Goal: Task Accomplishment & Management: Manage account settings

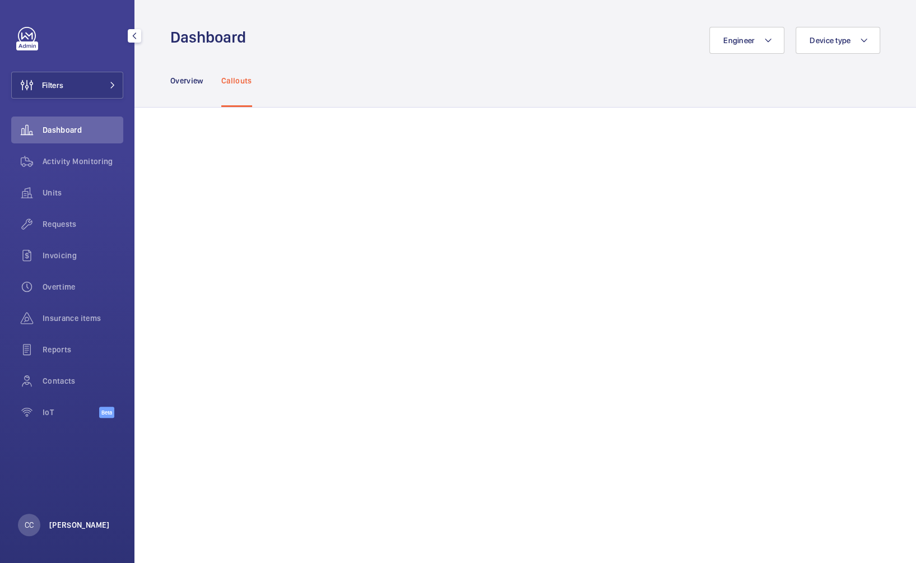
click at [66, 527] on p "[PERSON_NAME]" at bounding box center [79, 524] width 61 height 11
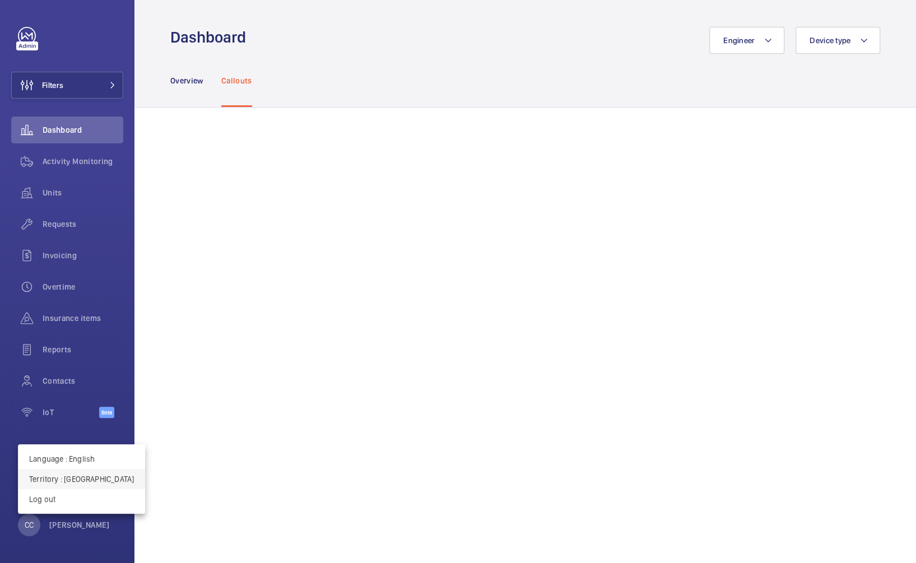
click at [75, 480] on p "Territory : [GEOGRAPHIC_DATA]" at bounding box center [81, 478] width 105 height 11
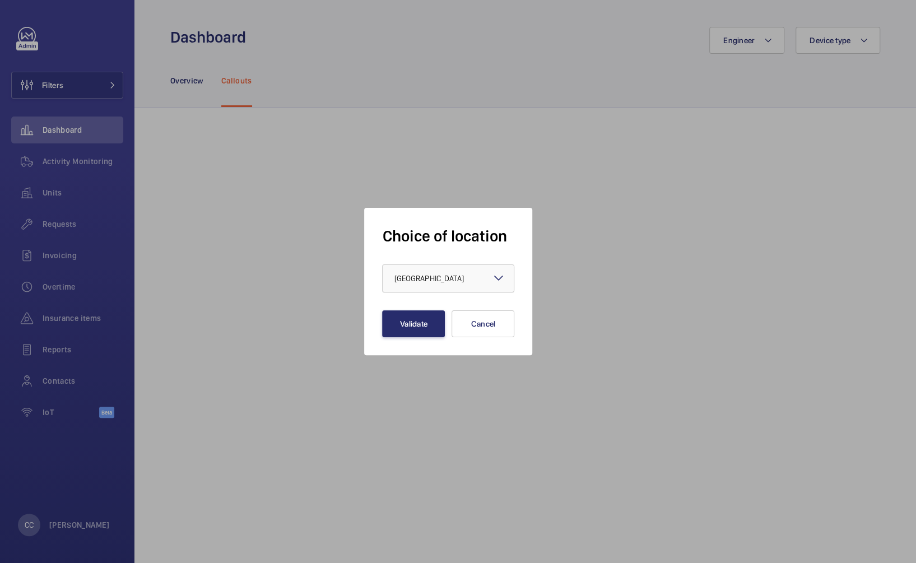
click at [450, 283] on div "× [GEOGRAPHIC_DATA]" at bounding box center [442, 278] width 97 height 11
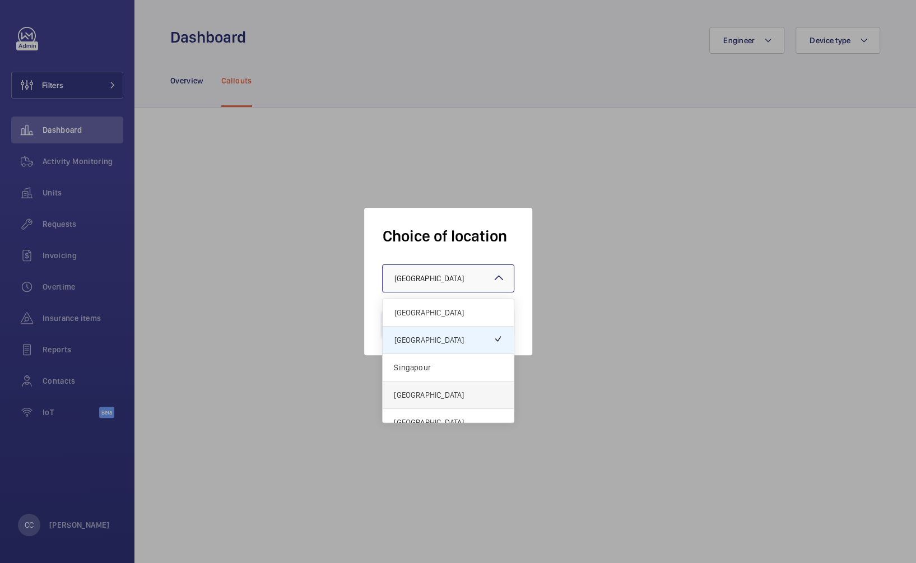
click at [434, 383] on div "[GEOGRAPHIC_DATA]" at bounding box center [448, 395] width 131 height 27
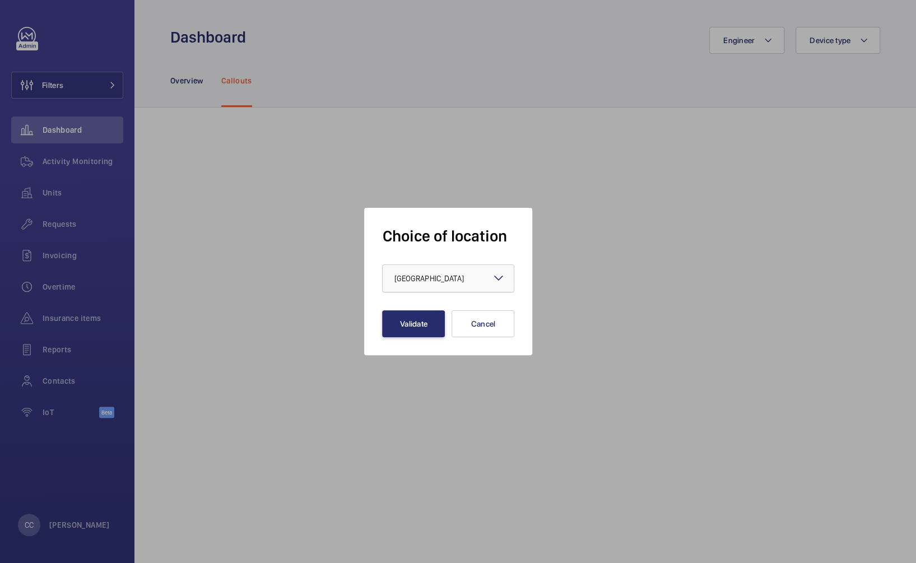
click at [422, 281] on span "[GEOGRAPHIC_DATA]" at bounding box center [428, 278] width 69 height 9
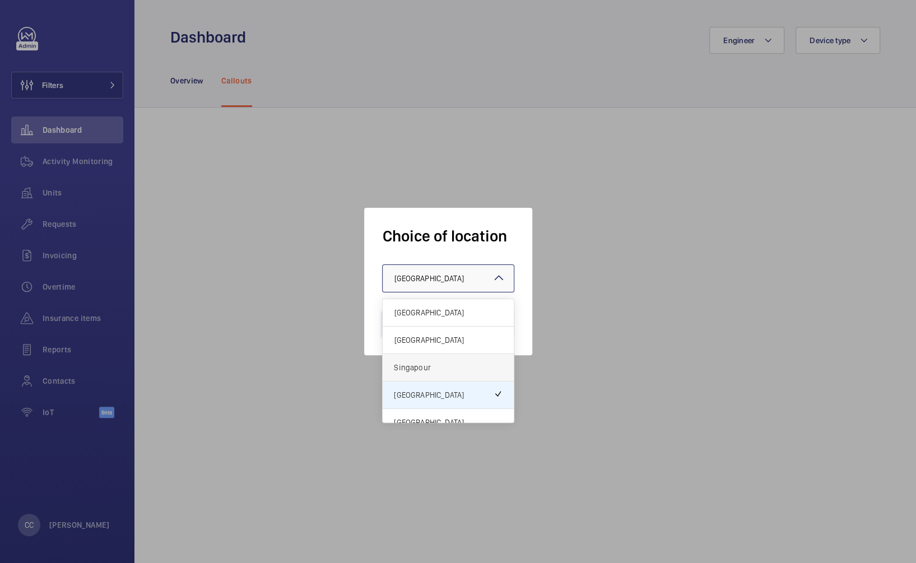
click at [421, 365] on span "Singapour" at bounding box center [448, 367] width 109 height 11
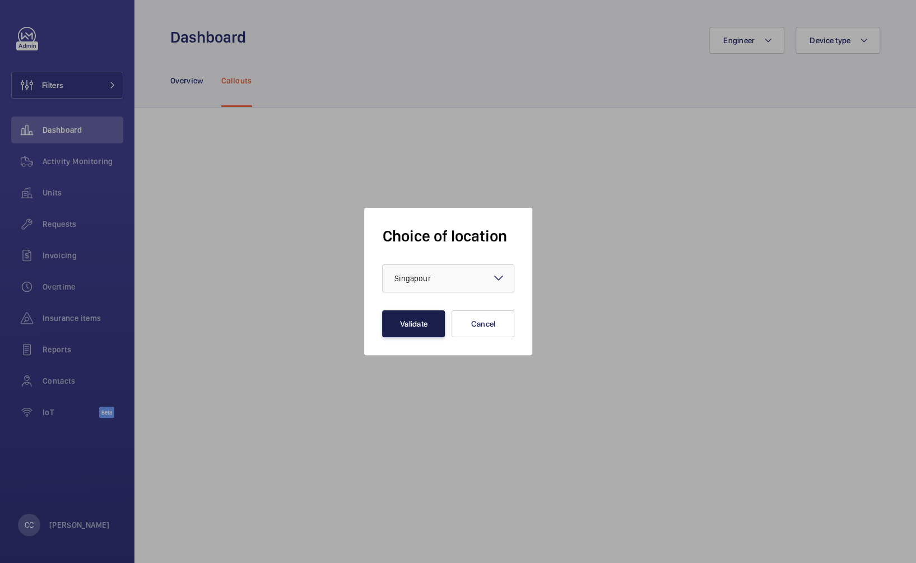
click at [411, 321] on button "Validate" at bounding box center [413, 323] width 63 height 27
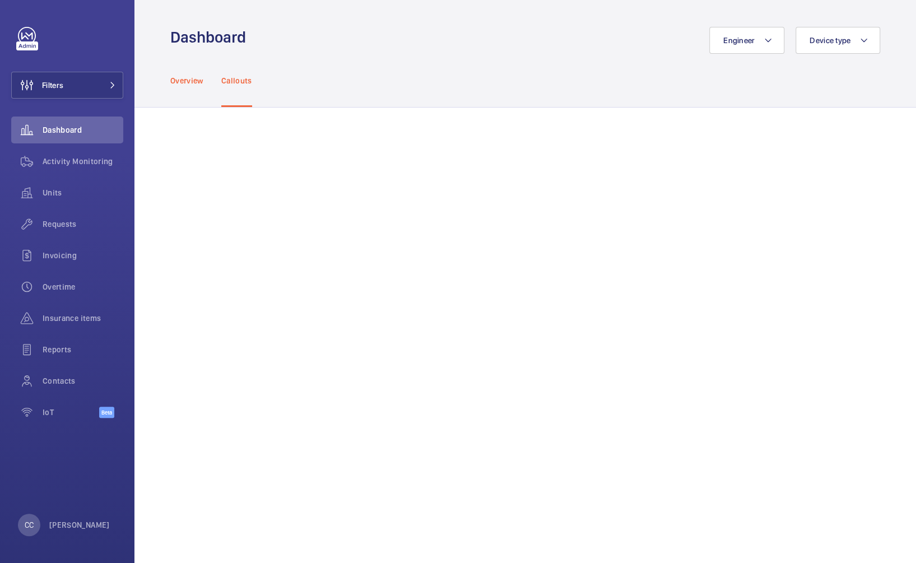
click at [184, 79] on p "Overview" at bounding box center [186, 80] width 33 height 11
click at [59, 191] on span "Units" at bounding box center [83, 192] width 81 height 11
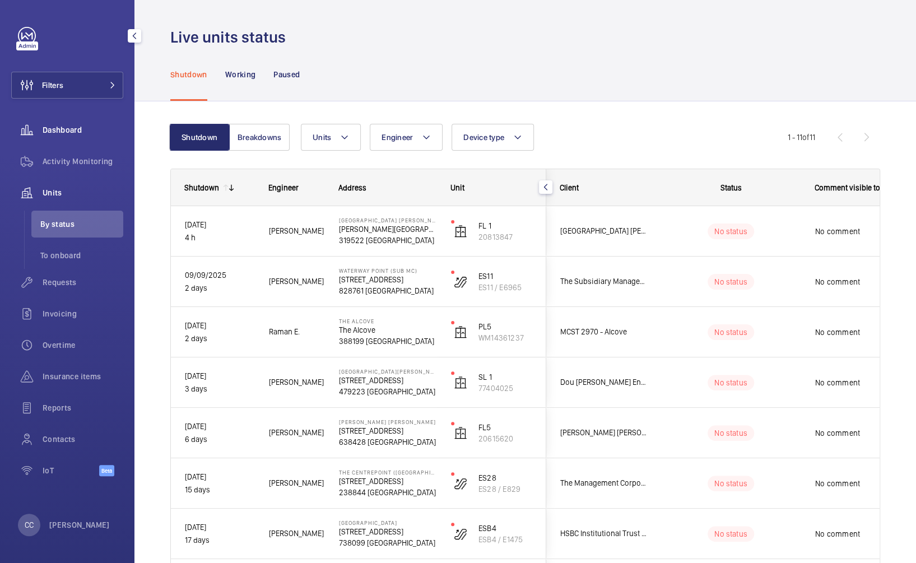
click at [54, 129] on span "Dashboard" at bounding box center [83, 129] width 81 height 11
